Goal: Transaction & Acquisition: Register for event/course

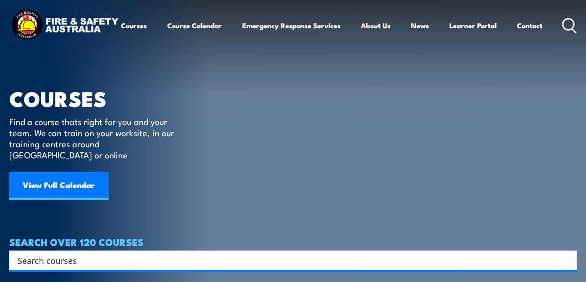
click at [79, 175] on link "View Full Calendar" at bounding box center [58, 186] width 99 height 28
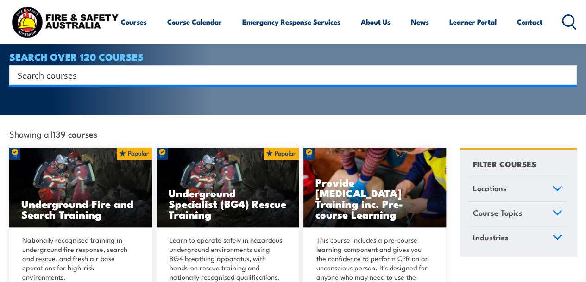
scroll to position [217, 0]
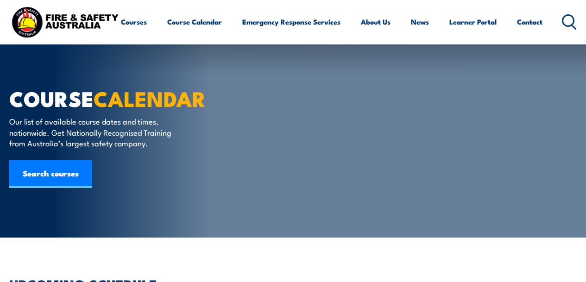
type input "1"
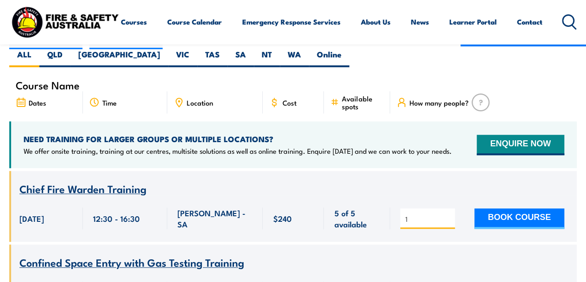
click at [488, 209] on button "BOOK COURSE" at bounding box center [520, 219] width 90 height 20
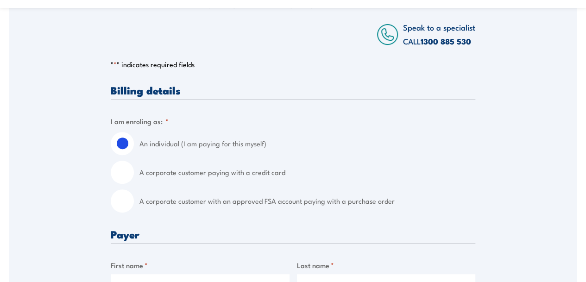
scroll to position [185, 0]
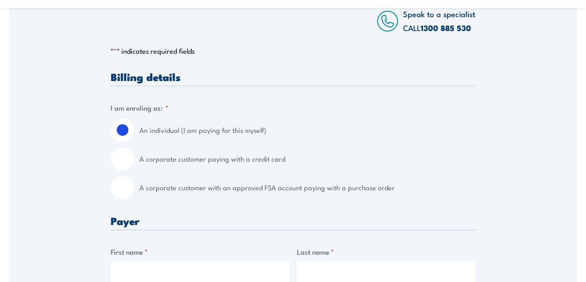
click at [127, 190] on input "A corporate customer with an approved FSA account paying with a purchase order" at bounding box center [122, 187] width 23 height 23
radio input "true"
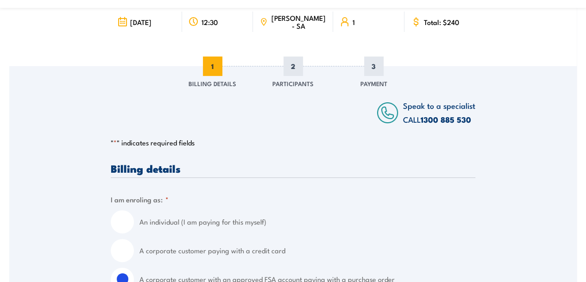
scroll to position [0, 0]
